Goal: Task Accomplishment & Management: Use online tool/utility

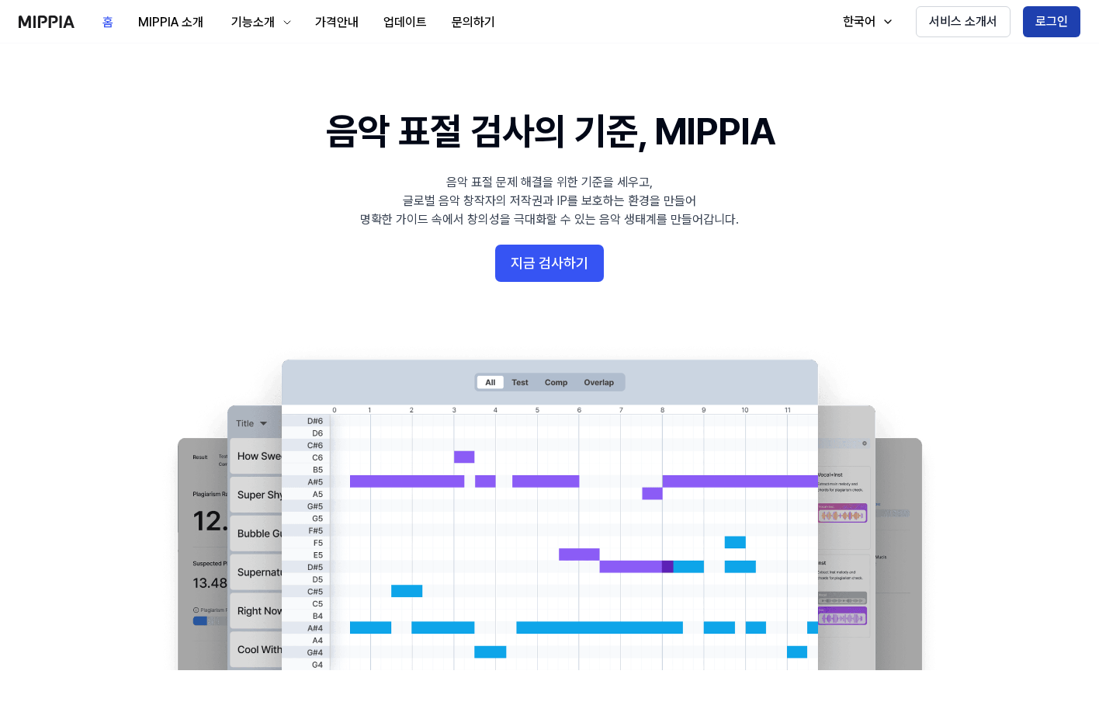
click at [1054, 25] on button "로그인" at bounding box center [1051, 21] width 57 height 31
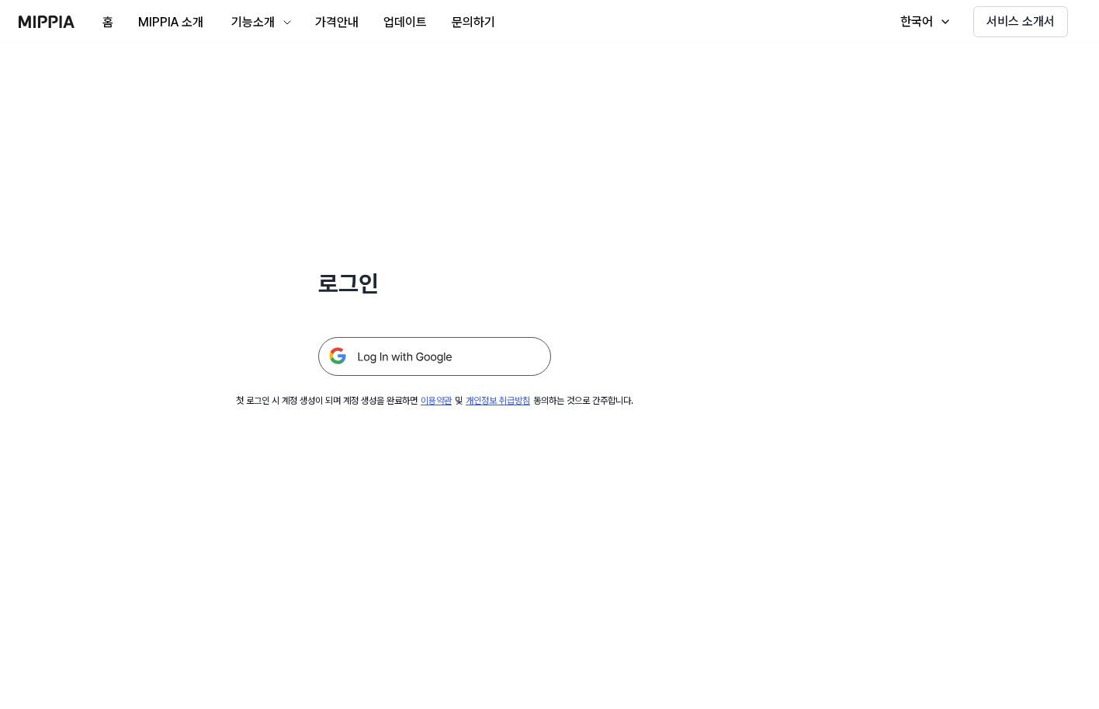
click at [429, 357] on img at bounding box center [434, 356] width 233 height 39
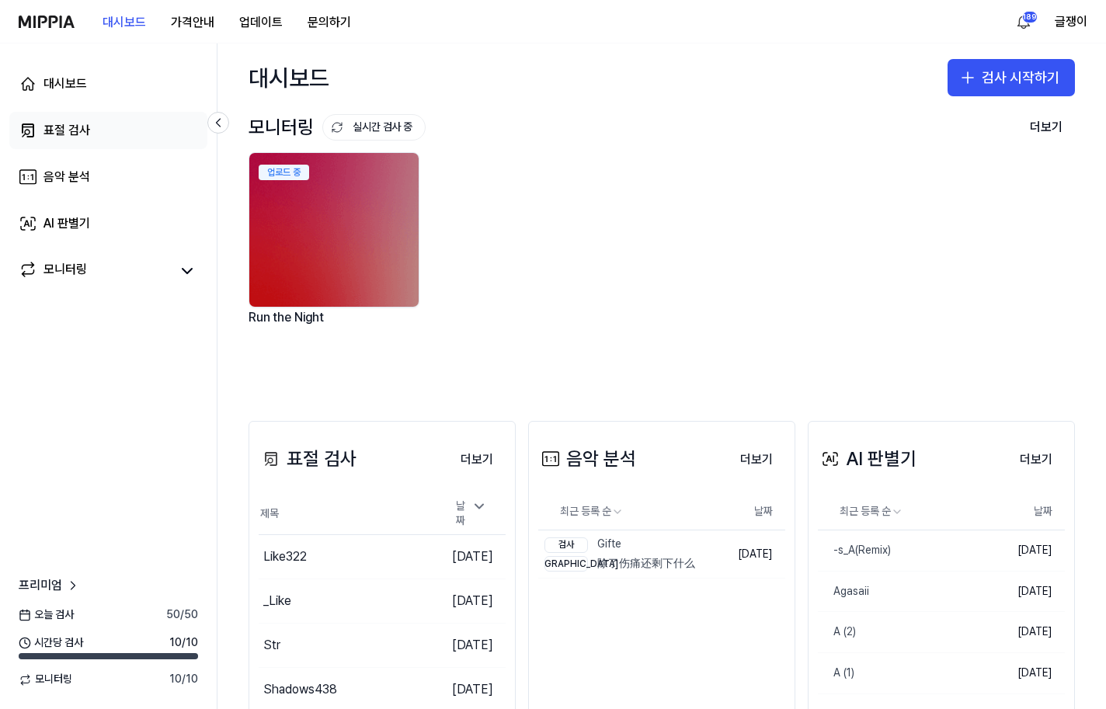
click at [62, 127] on div "표절 검사" at bounding box center [66, 130] width 47 height 19
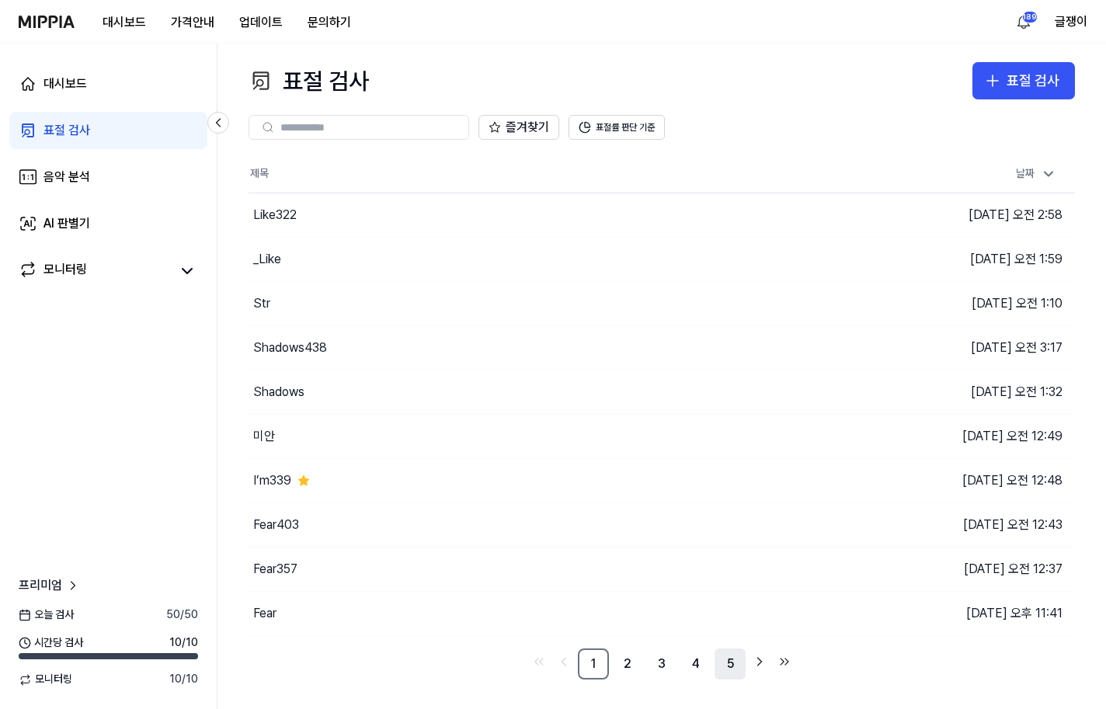
click at [726, 665] on link "5" at bounding box center [729, 663] width 31 height 31
click at [762, 660] on icon "Go to next page" at bounding box center [760, 661] width 16 height 19
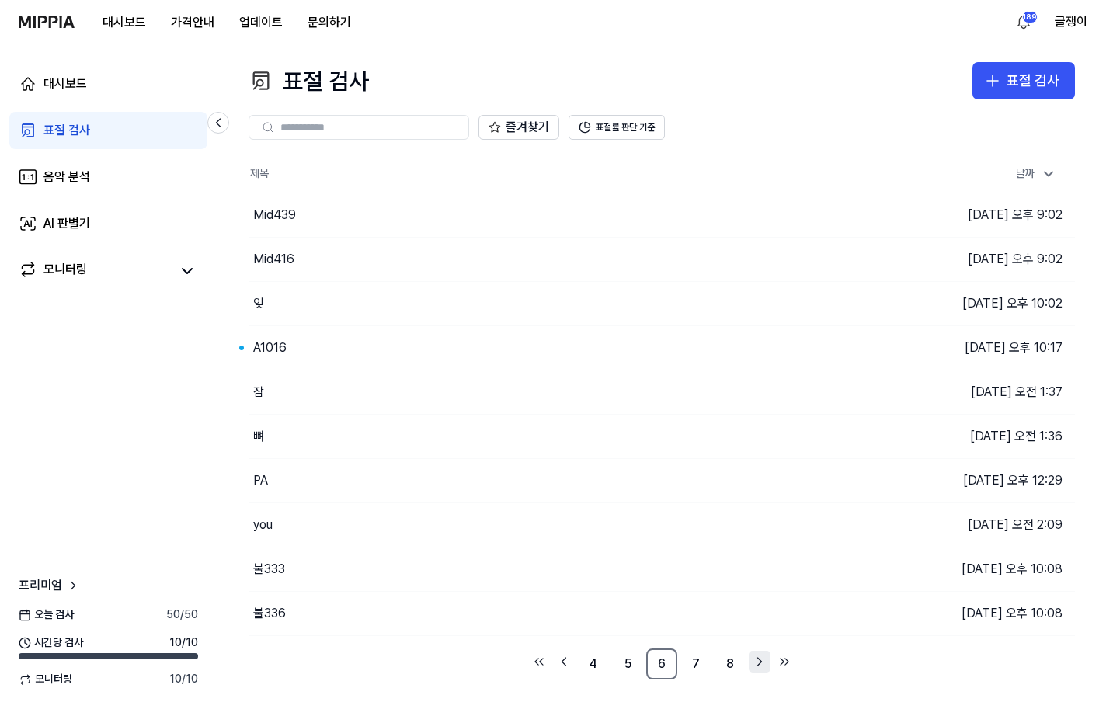
click at [761, 662] on icon "Go to next page" at bounding box center [760, 662] width 4 height 8
click at [736, 659] on link "9" at bounding box center [729, 663] width 31 height 31
click at [754, 660] on icon "Go to next page" at bounding box center [760, 661] width 16 height 19
click at [755, 660] on icon "Go to next page" at bounding box center [760, 661] width 16 height 19
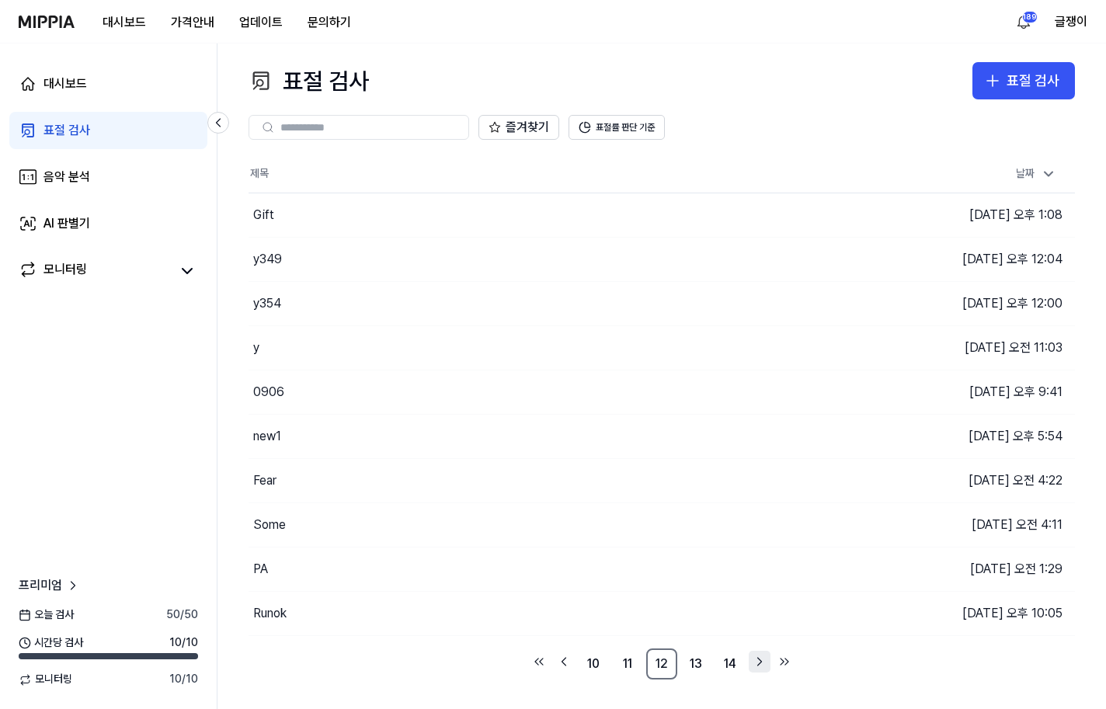
click at [756, 660] on icon "Go to next page" at bounding box center [760, 661] width 16 height 19
click at [761, 660] on icon "Go to next page" at bounding box center [760, 661] width 16 height 19
click at [761, 661] on icon "Go to next page" at bounding box center [760, 662] width 4 height 8
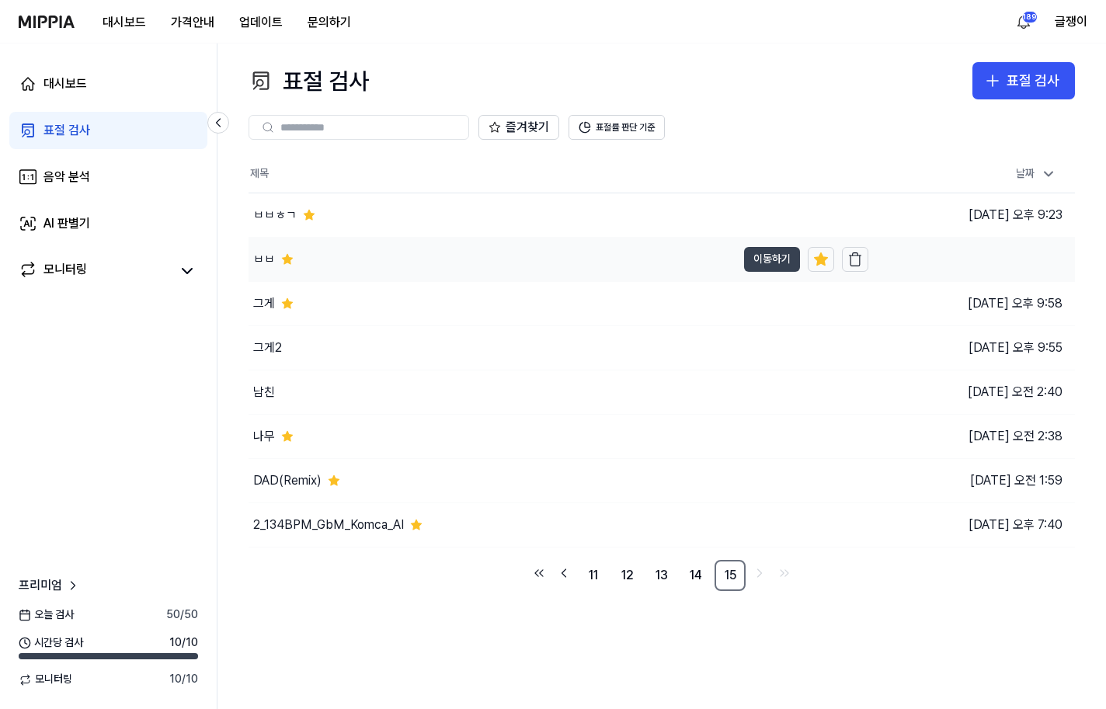
click at [767, 261] on button "이동하기" at bounding box center [772, 259] width 56 height 25
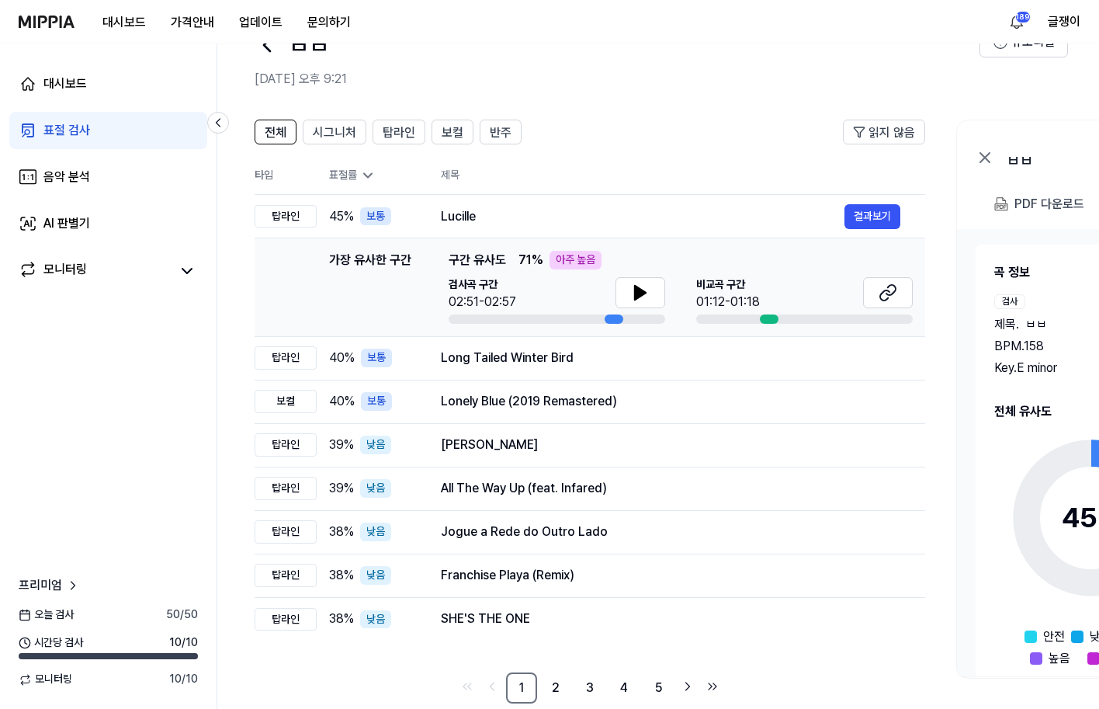
scroll to position [74, 0]
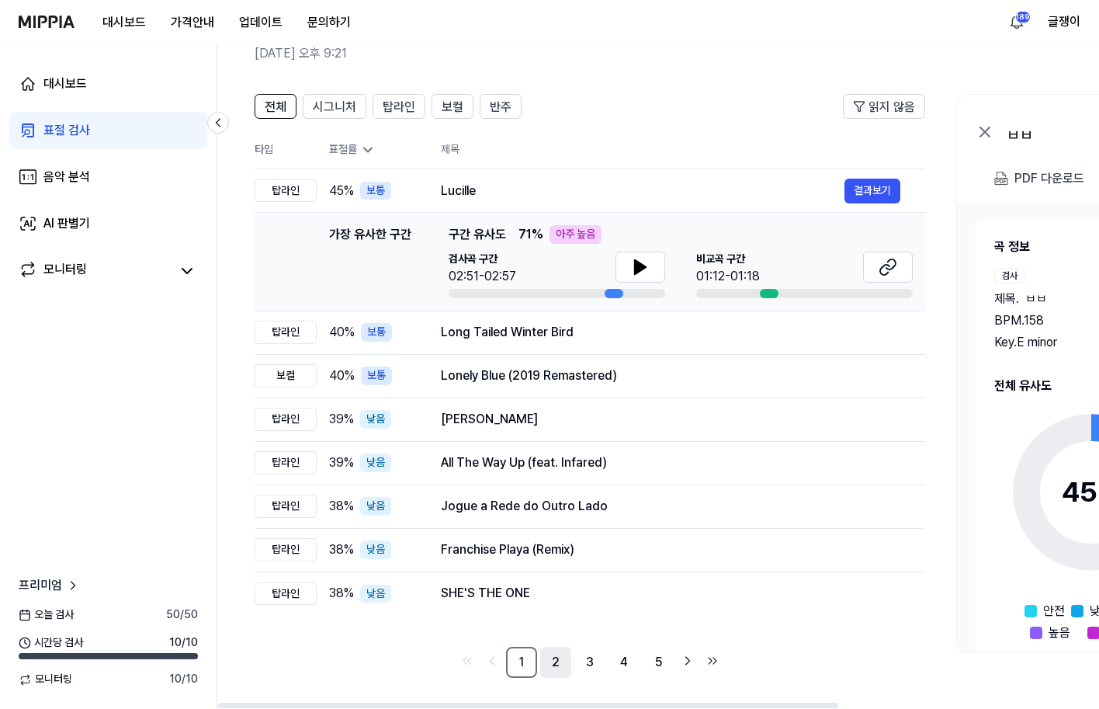
click at [558, 665] on link "2" at bounding box center [555, 662] width 31 height 31
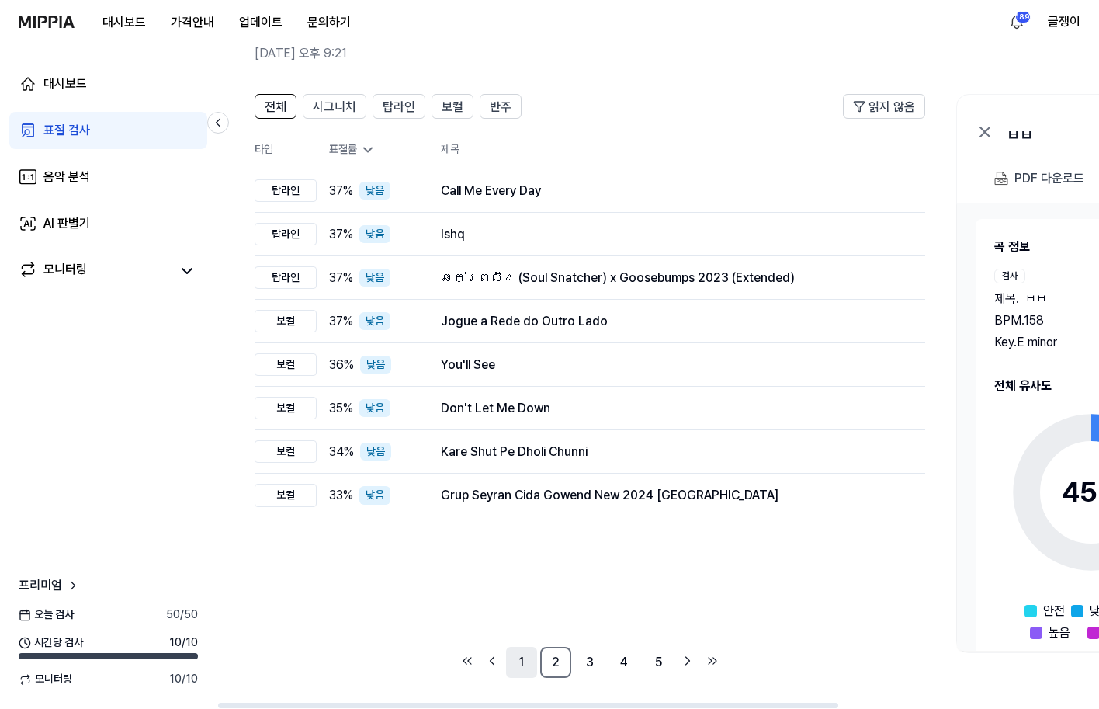
click at [524, 659] on link "1" at bounding box center [521, 662] width 31 height 31
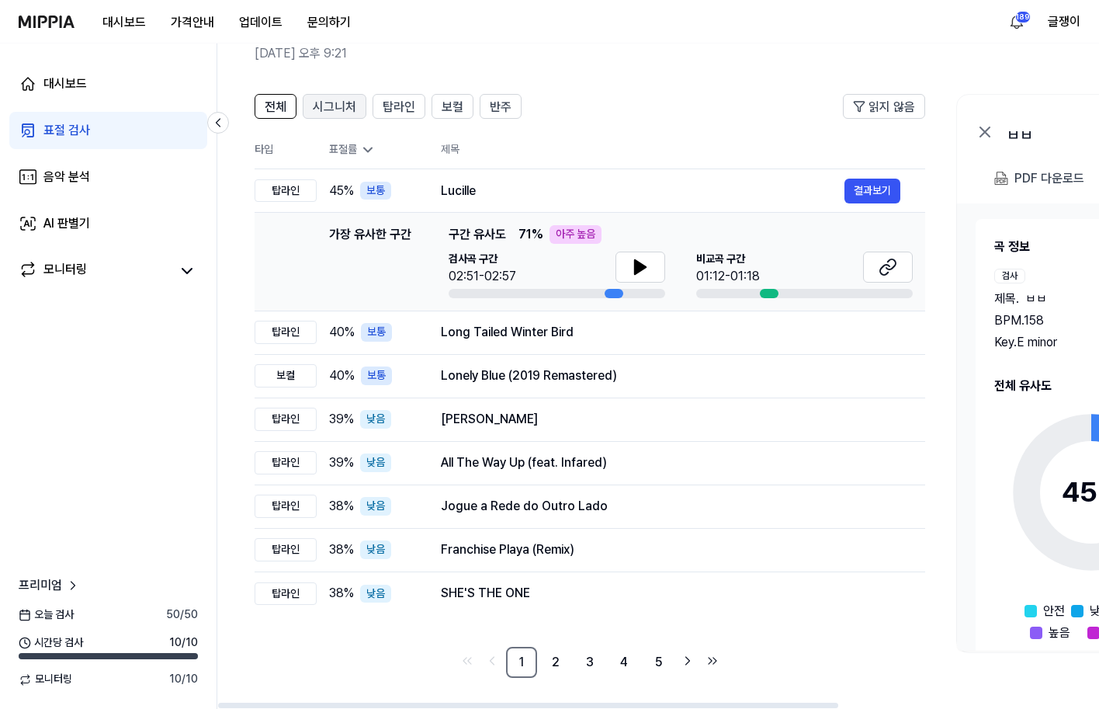
click at [331, 99] on span "시그니처" at bounding box center [334, 107] width 43 height 19
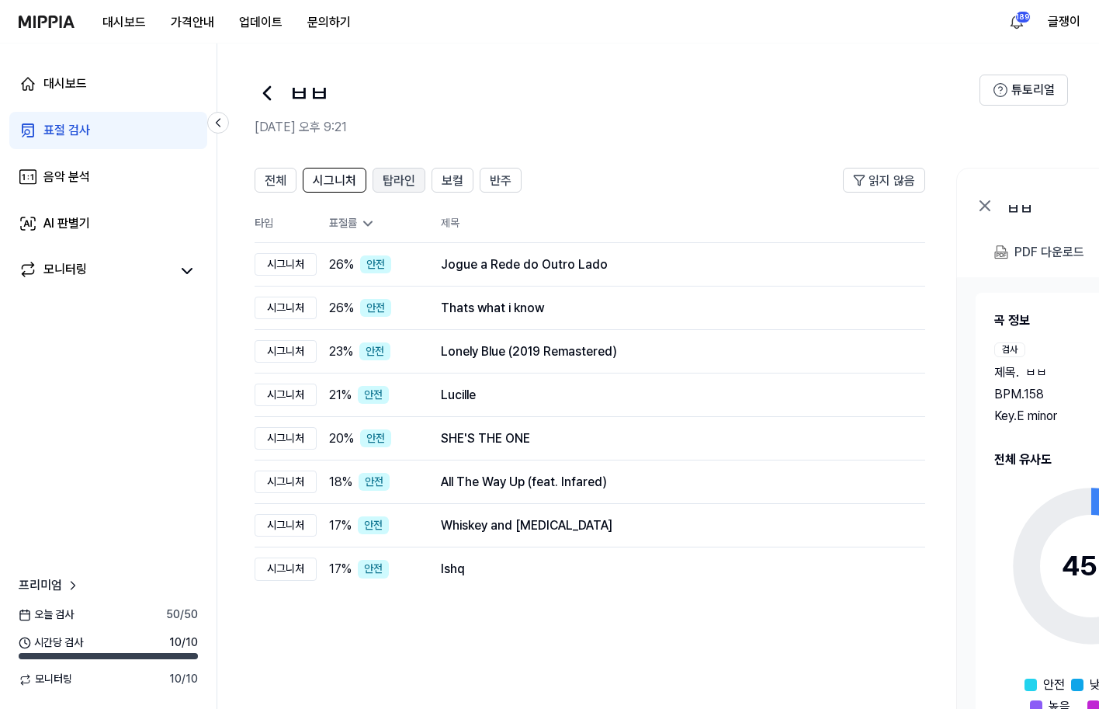
click at [397, 178] on span "탑라인" at bounding box center [399, 181] width 33 height 19
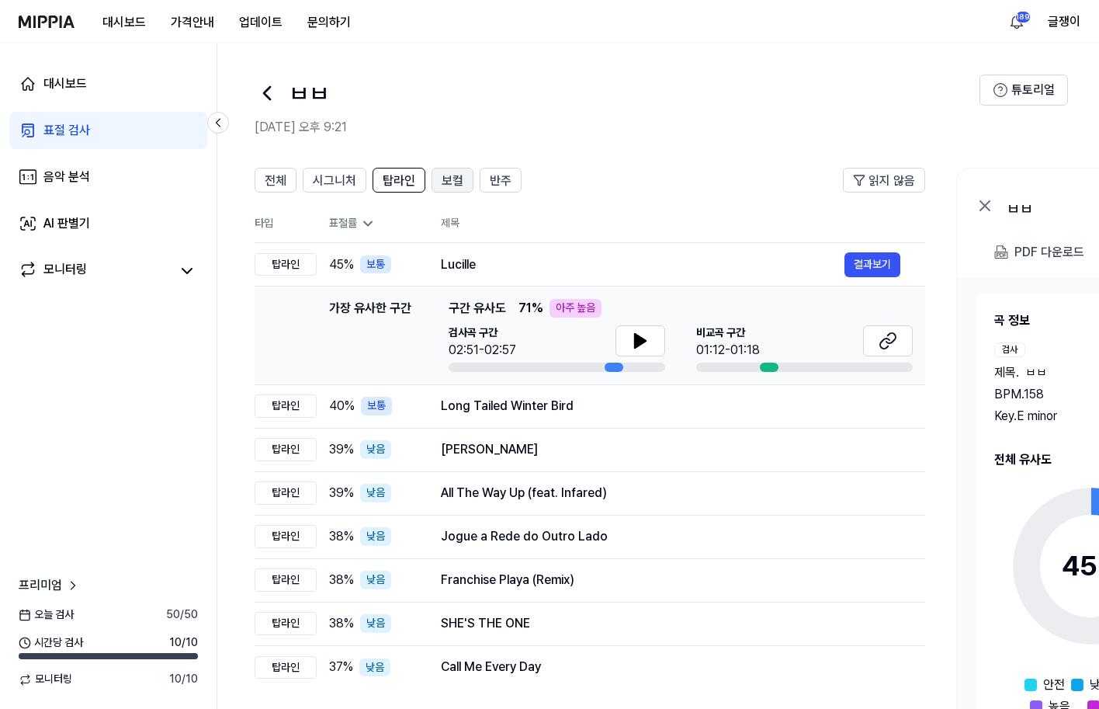
click at [449, 179] on span "보컬" at bounding box center [453, 181] width 22 height 19
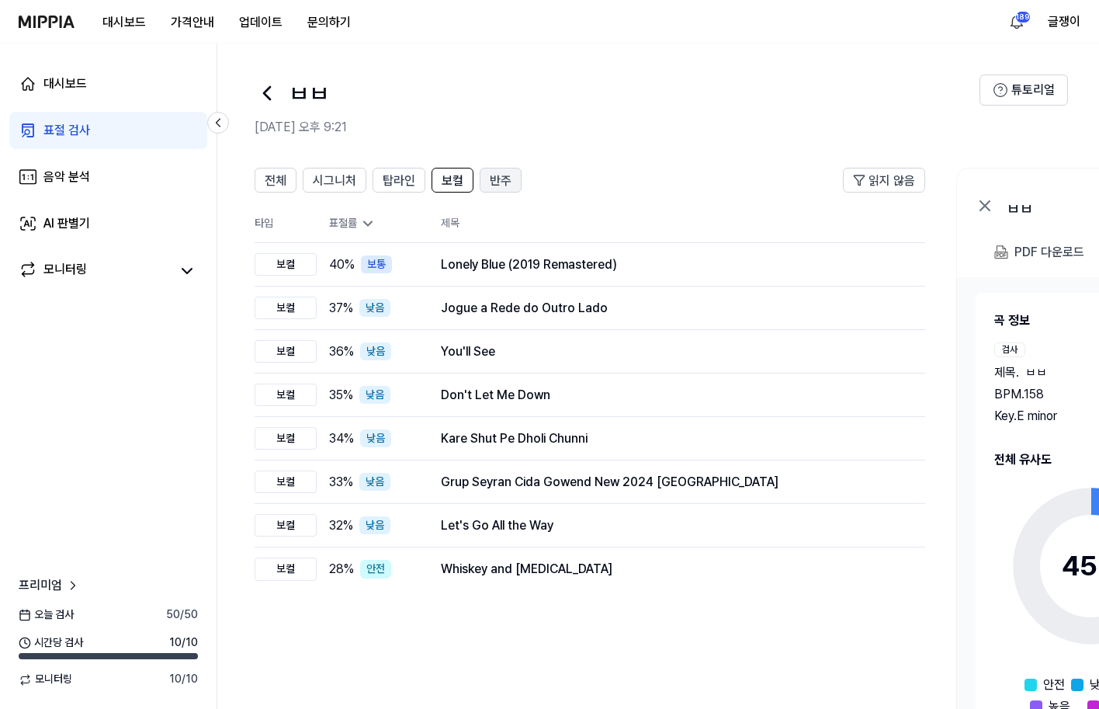
click at [505, 189] on span "반주" at bounding box center [501, 181] width 22 height 19
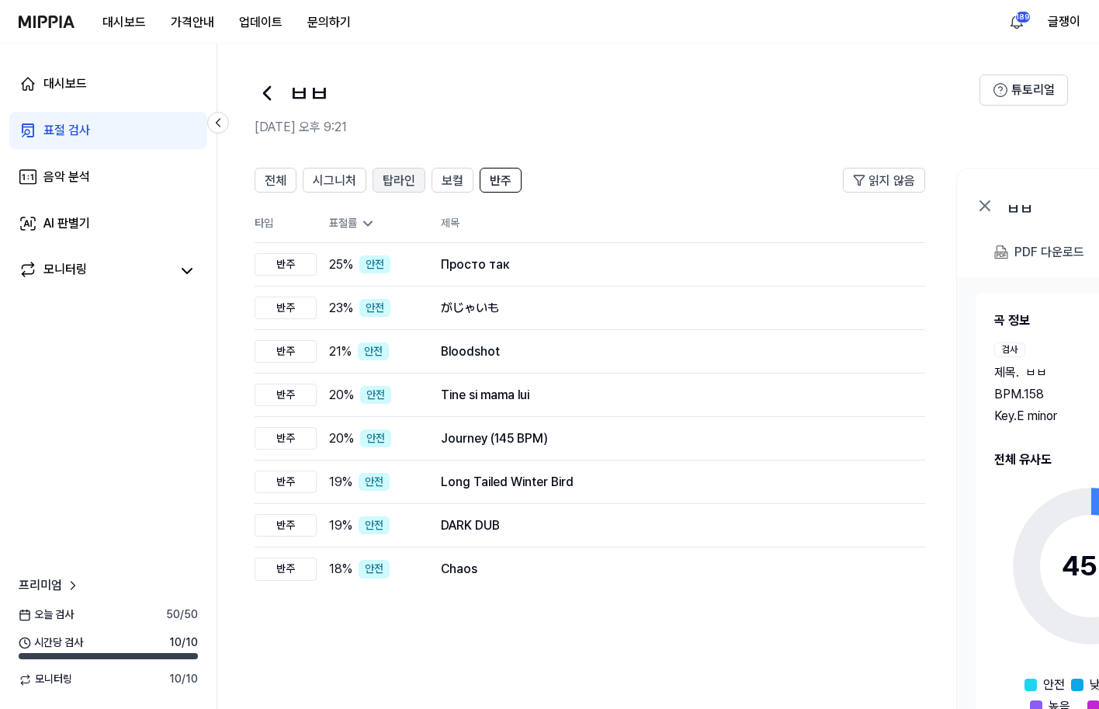
click at [405, 182] on span "탑라인" at bounding box center [399, 181] width 33 height 19
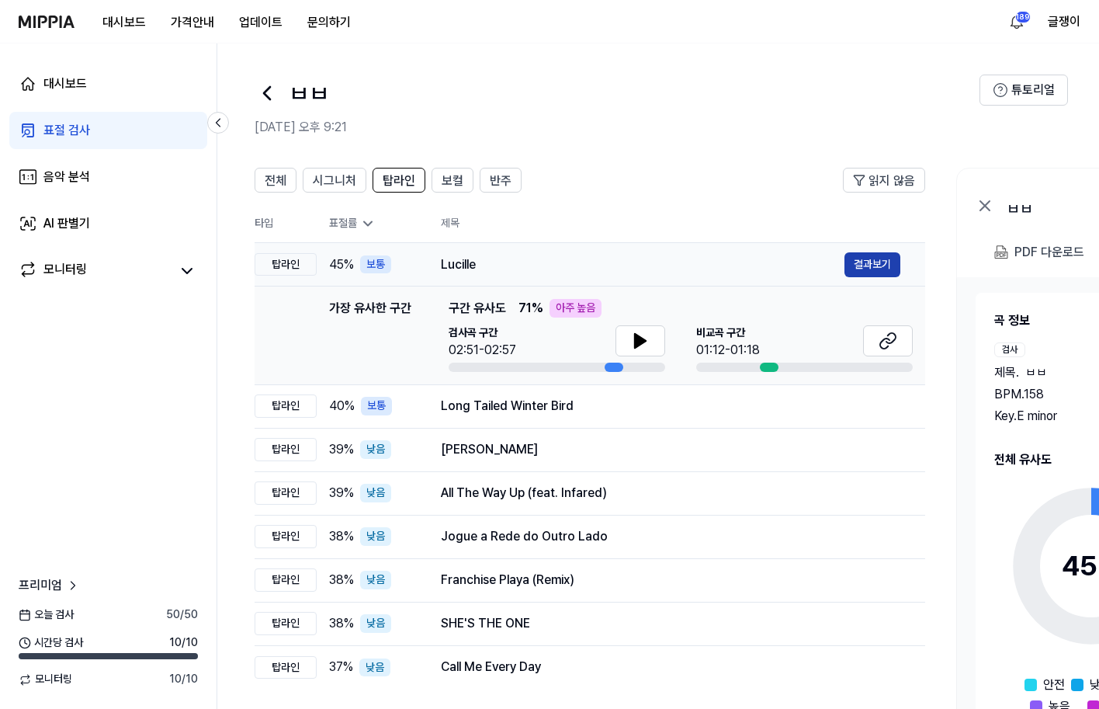
click at [860, 266] on button "결과보기" at bounding box center [873, 264] width 56 height 25
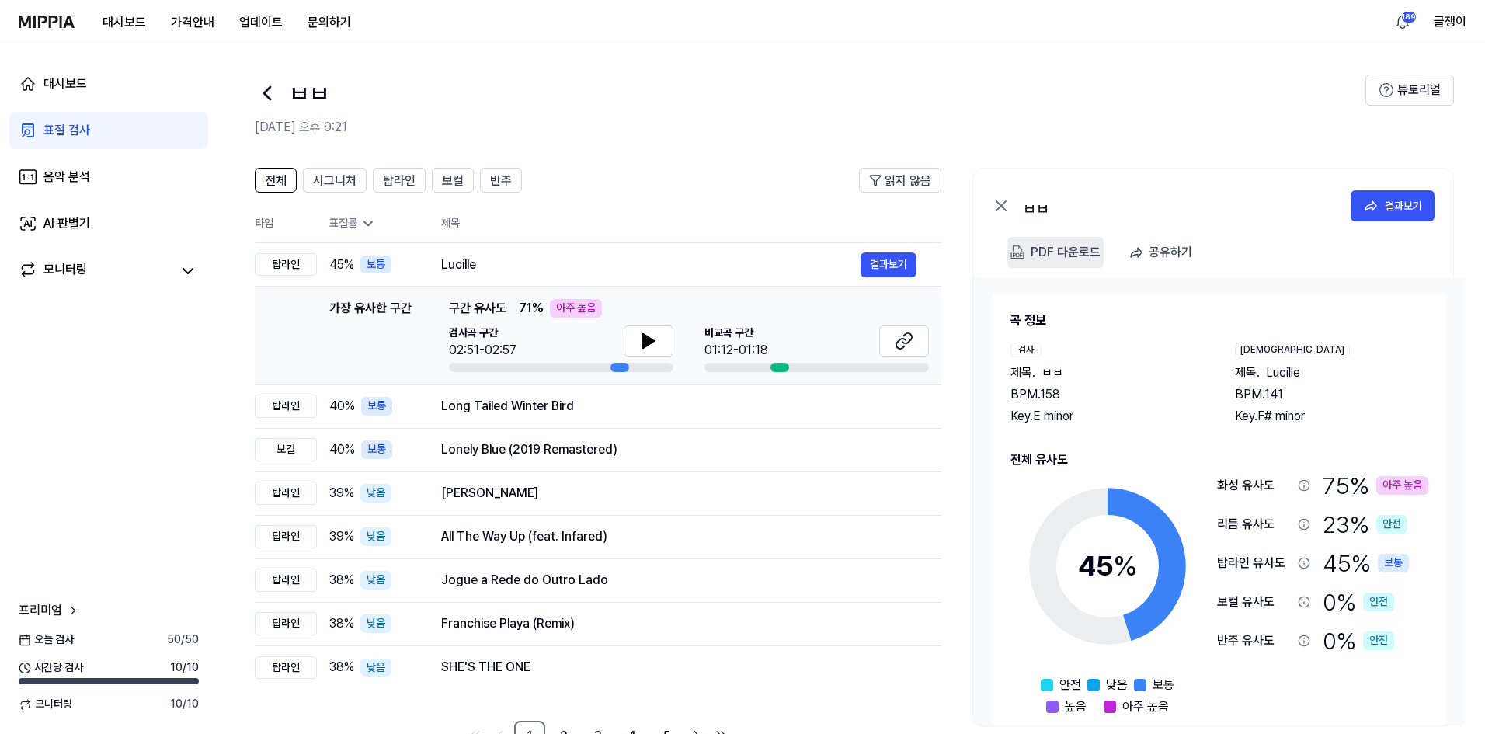
click at [1052, 252] on div "PDF 다운로드" at bounding box center [1065, 252] width 70 height 20
